Goal: Task Accomplishment & Management: Use online tool/utility

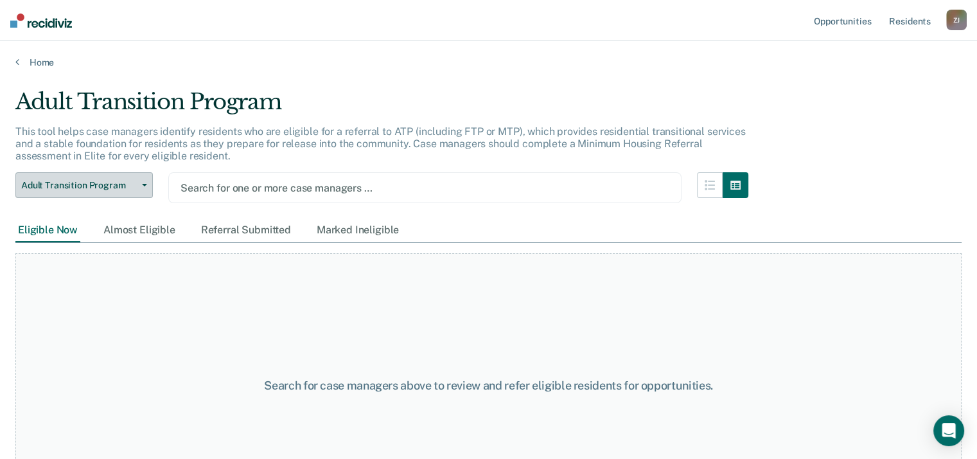
click at [142, 184] on icon "button" at bounding box center [144, 185] width 5 height 3
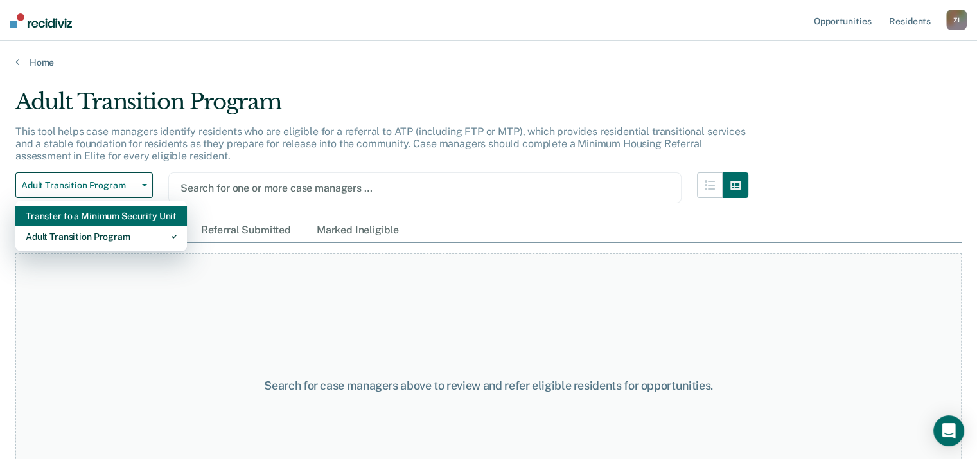
click at [129, 214] on div "Transfer to a Minimum Security Unit" at bounding box center [101, 216] width 151 height 21
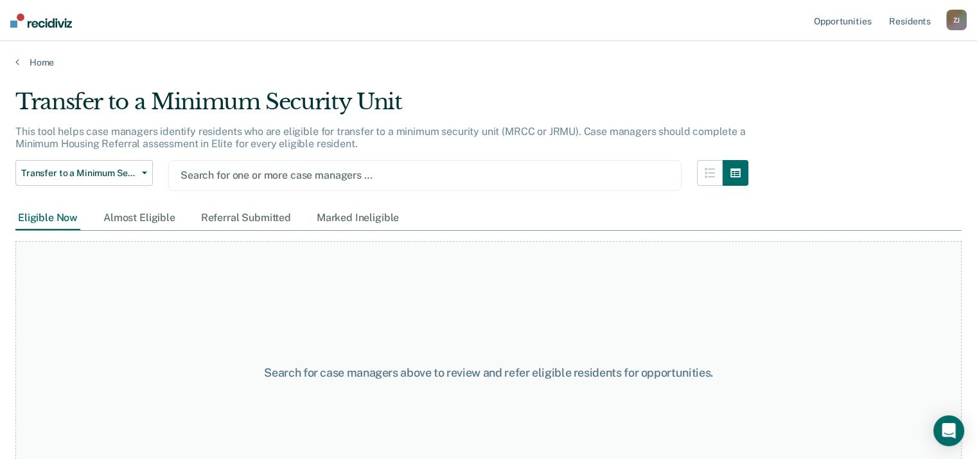
click at [269, 176] on div at bounding box center [424, 175] width 489 height 15
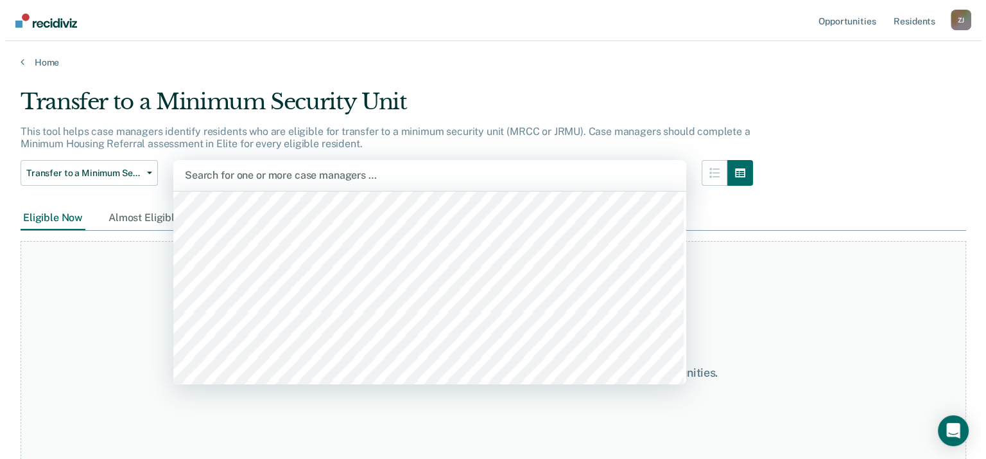
scroll to position [514, 0]
